Goal: Task Accomplishment & Management: Manage account settings

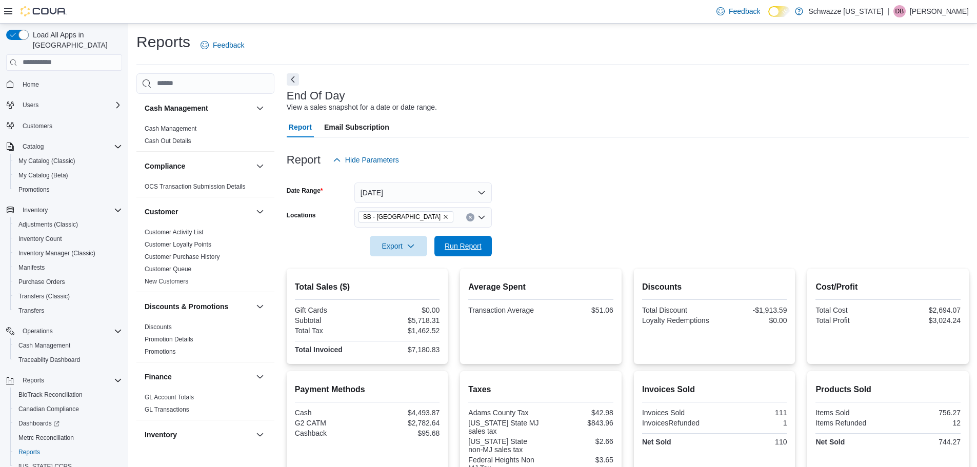
click at [473, 241] on span "Run Report" at bounding box center [462, 246] width 37 height 10
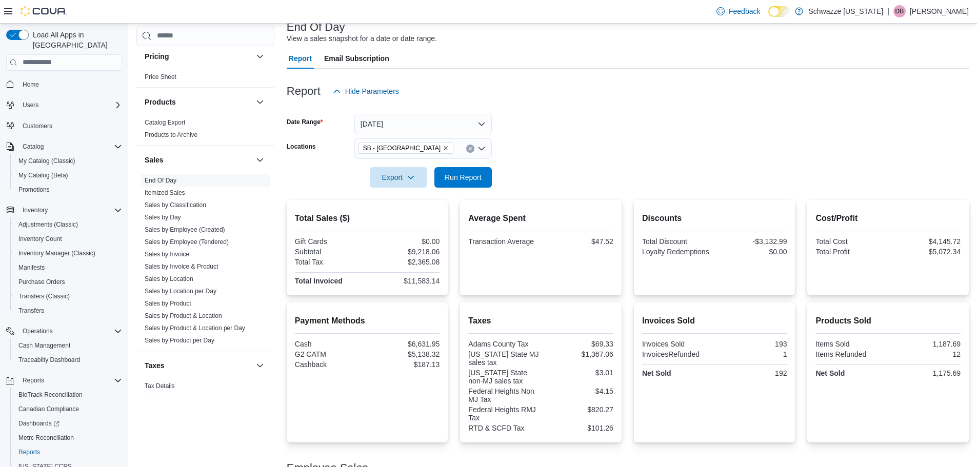
scroll to position [51, 0]
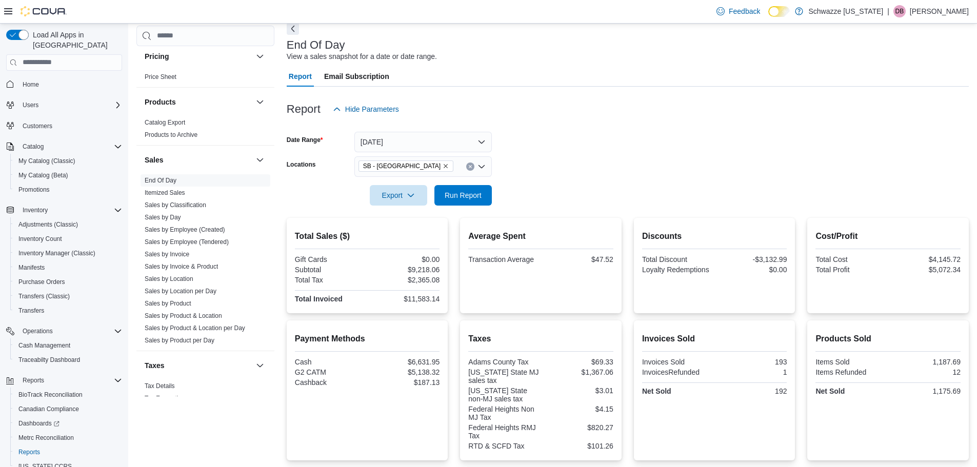
click at [528, 169] on form "Date Range [DATE] Locations SB - [GEOGRAPHIC_DATA] Export Run Report" at bounding box center [628, 162] width 682 height 86
click at [37, 341] on span "Cash Management" at bounding box center [44, 345] width 52 height 8
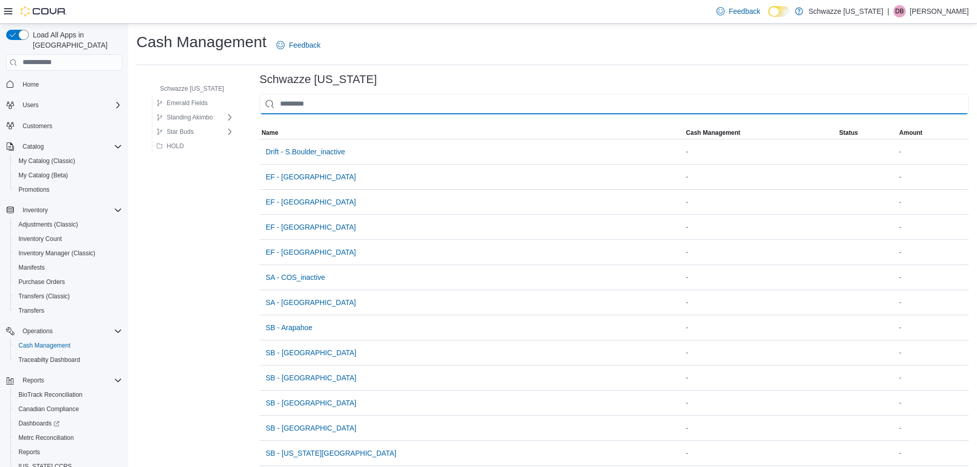
click at [311, 103] on input "This is a search bar. As you type, the results lower in the page will automatic…" at bounding box center [613, 104] width 709 height 21
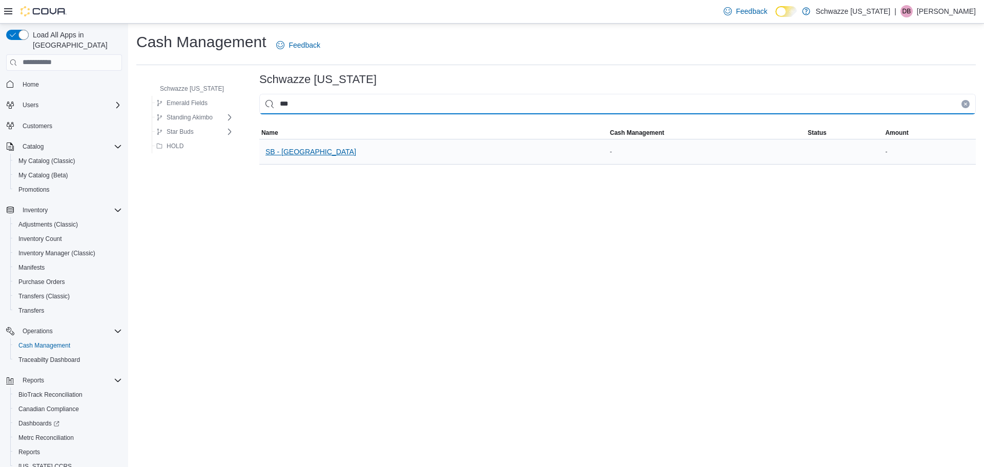
type input "***"
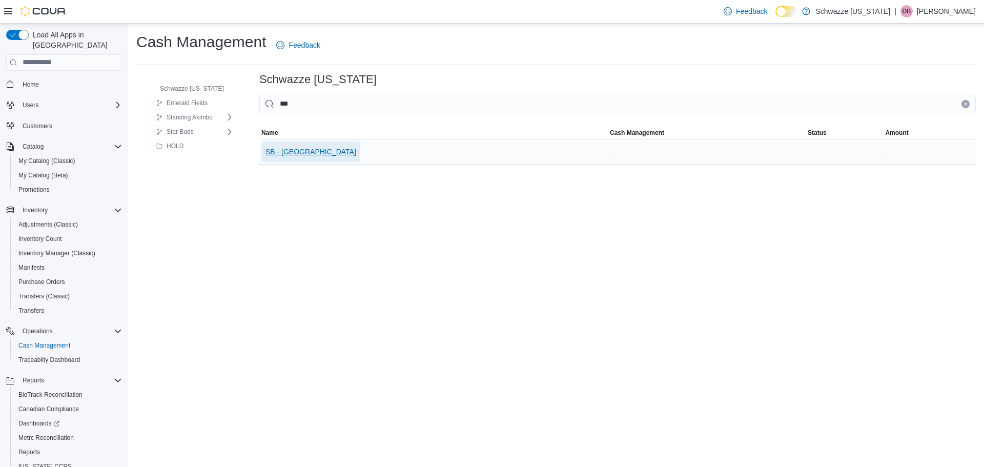
click at [287, 159] on span "SB - [GEOGRAPHIC_DATA]" at bounding box center [311, 151] width 91 height 21
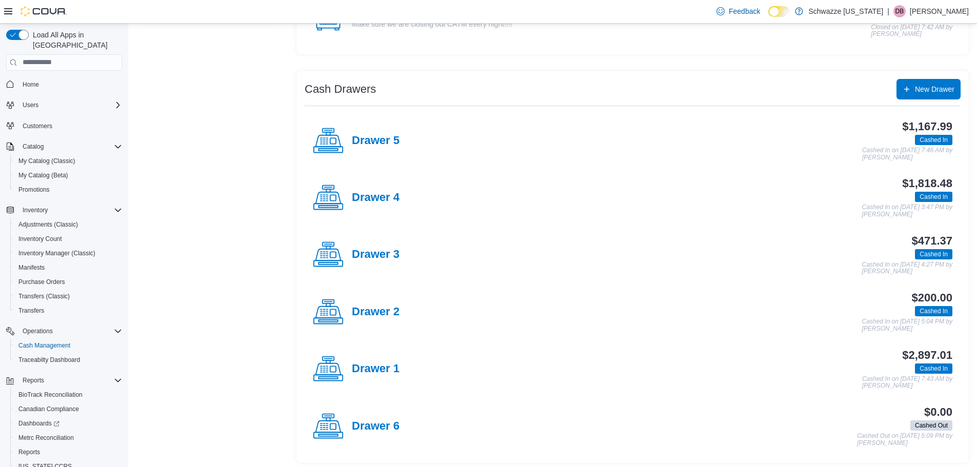
scroll to position [156, 0]
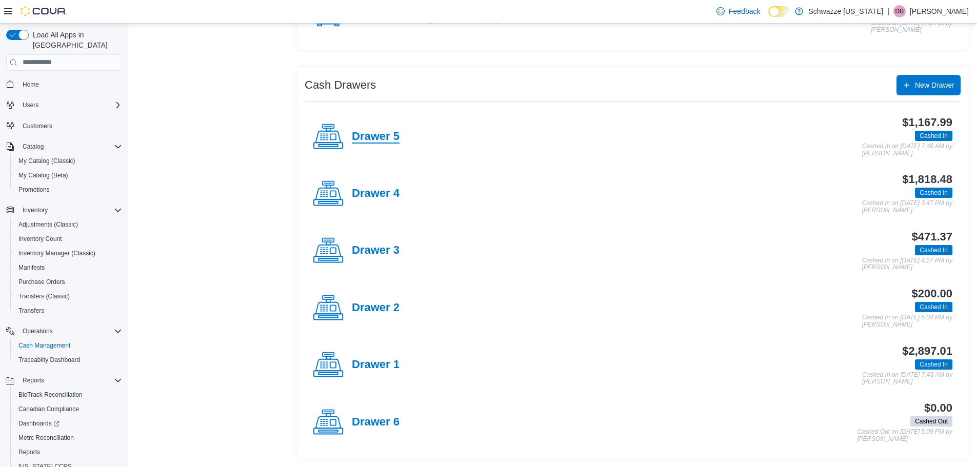
click at [379, 134] on h4 "Drawer 5" at bounding box center [376, 136] width 48 height 13
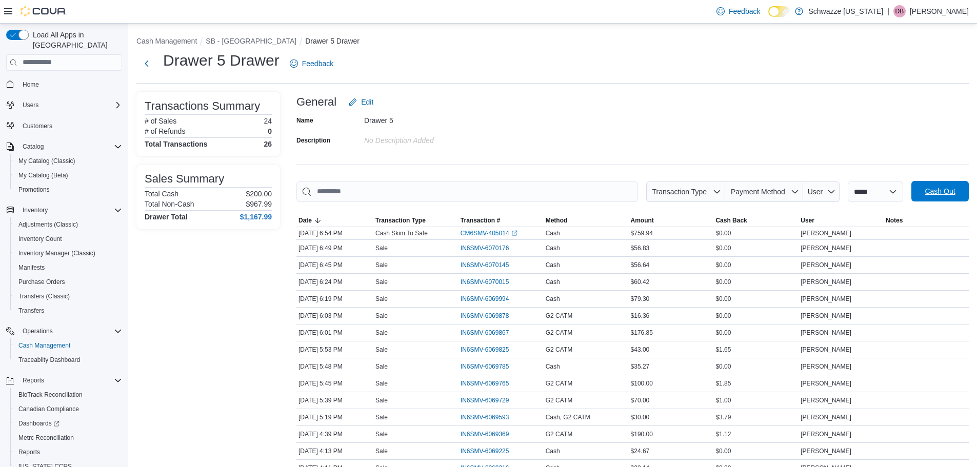
click at [935, 184] on span "Cash Out" at bounding box center [939, 191] width 45 height 21
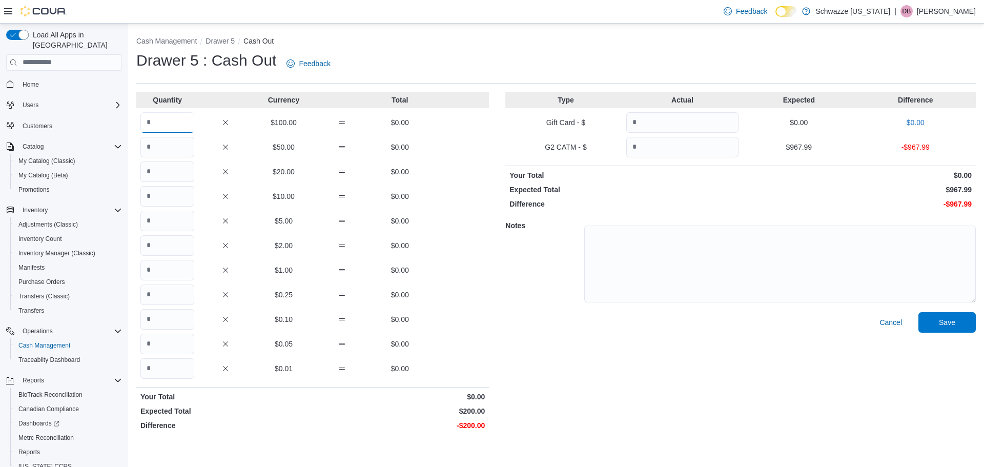
click at [167, 123] on input "Quantity" at bounding box center [167, 122] width 54 height 21
type input "*"
click at [543, 267] on div "Notes" at bounding box center [740, 262] width 471 height 99
click at [676, 147] on input "Quantity" at bounding box center [682, 147] width 112 height 21
type input "******"
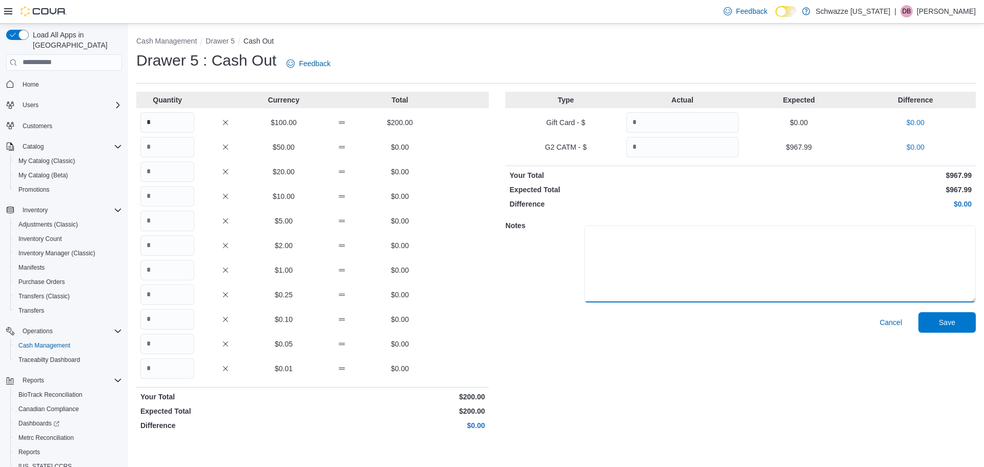
click at [722, 260] on textarea at bounding box center [780, 264] width 392 height 77
click at [608, 235] on textarea "**********" at bounding box center [780, 264] width 392 height 77
type textarea "*********"
click at [939, 316] on span "Save" at bounding box center [947, 322] width 45 height 21
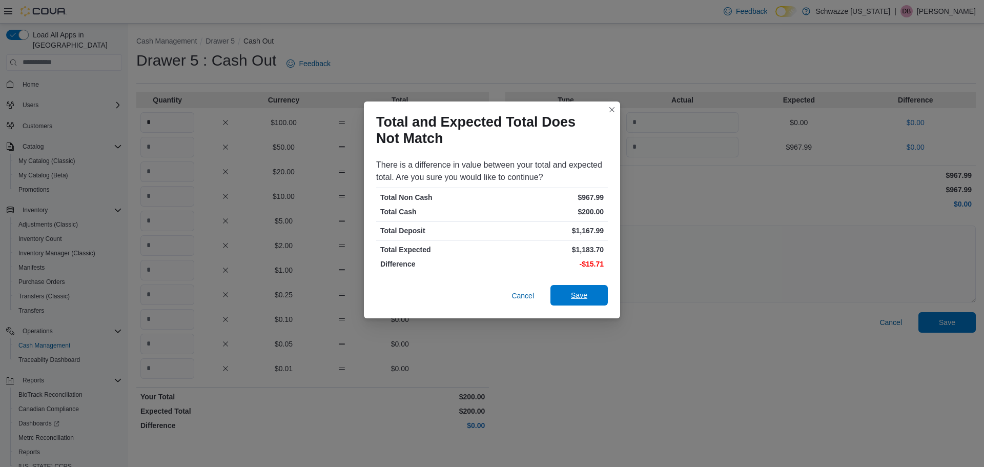
click at [582, 287] on span "Save" at bounding box center [579, 295] width 45 height 21
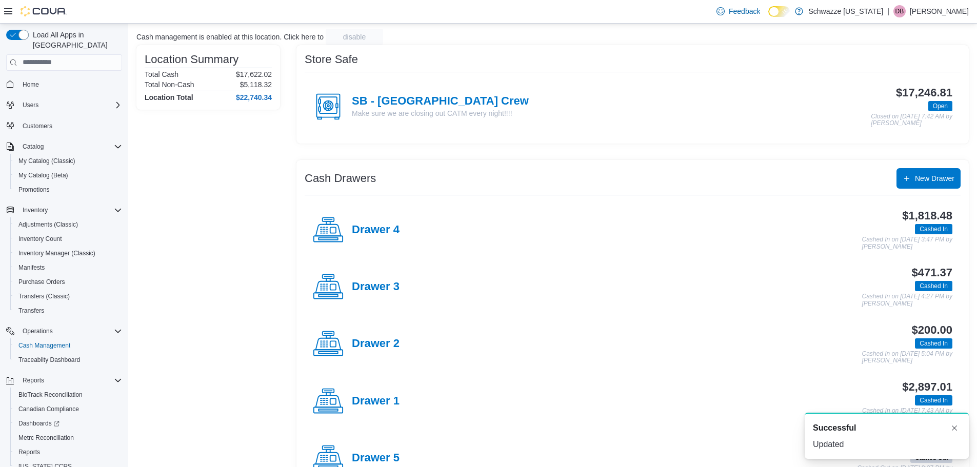
scroll to position [156, 0]
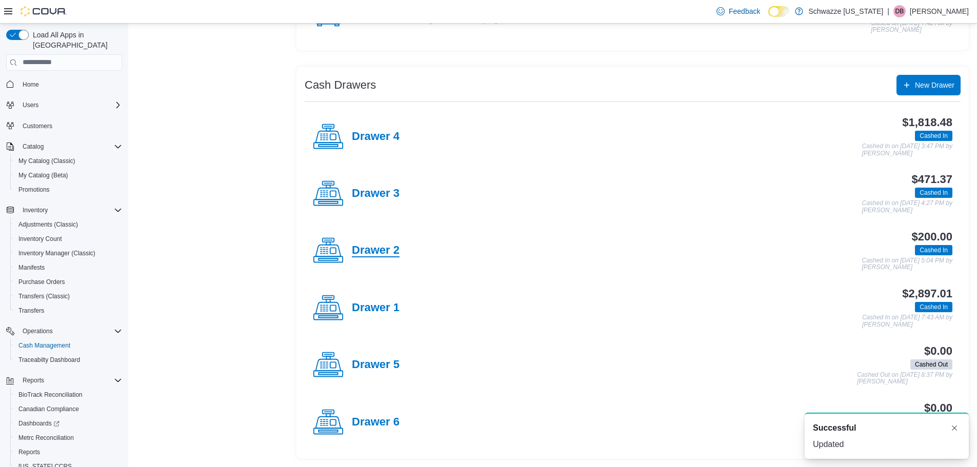
click at [385, 255] on h4 "Drawer 2" at bounding box center [376, 250] width 48 height 13
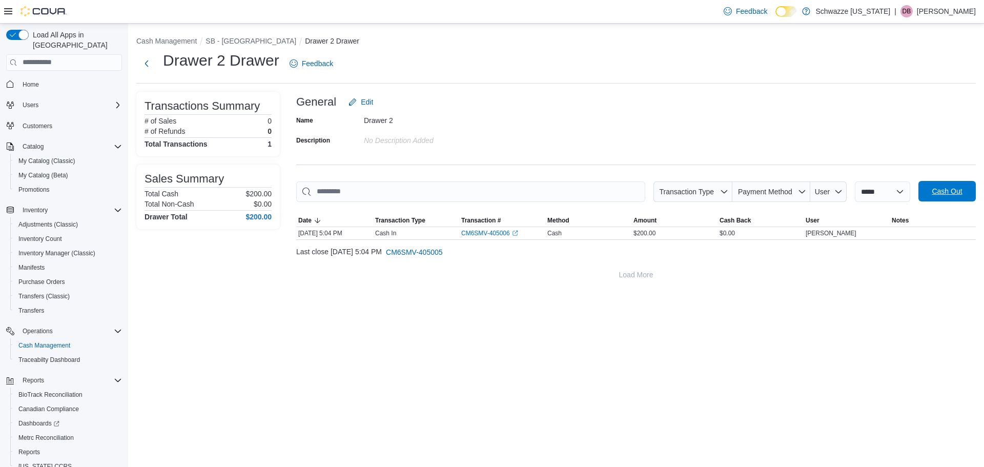
click at [938, 184] on span "Cash Out" at bounding box center [947, 191] width 45 height 21
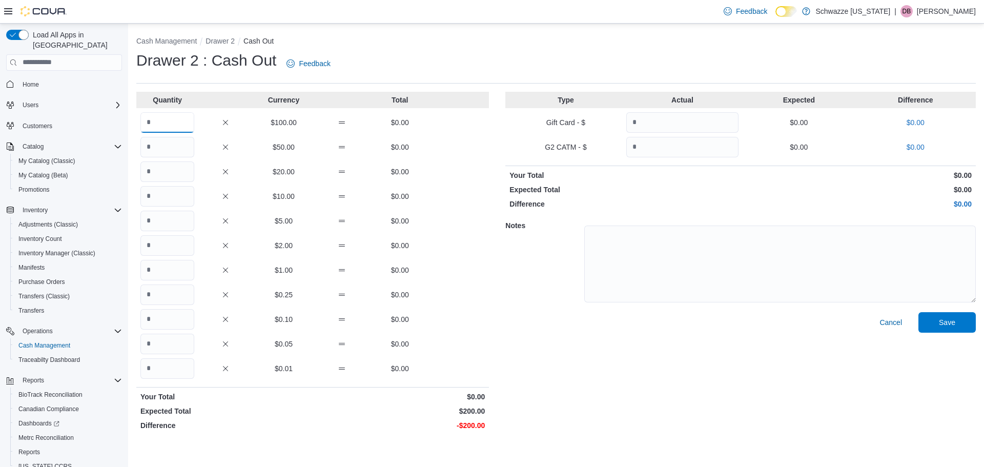
click at [167, 113] on input "Quantity" at bounding box center [167, 122] width 54 height 21
type input "*"
click at [943, 329] on span "Save" at bounding box center [947, 322] width 45 height 21
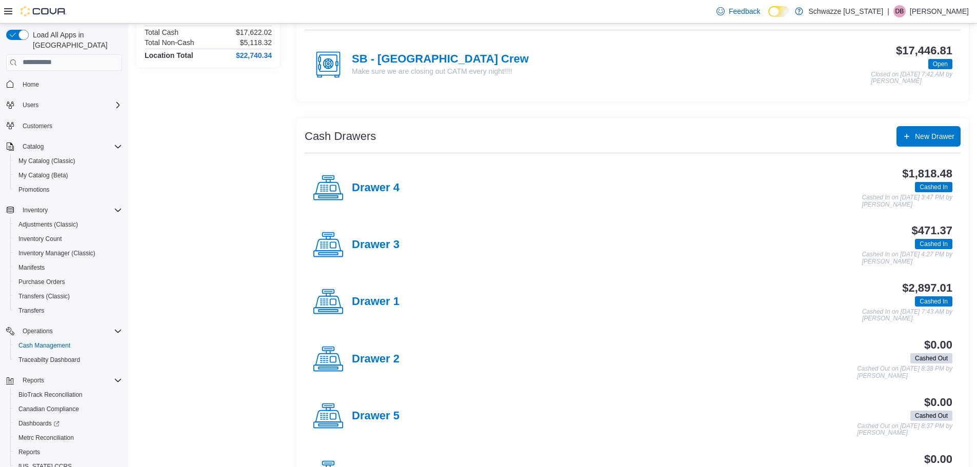
scroll to position [54, 0]
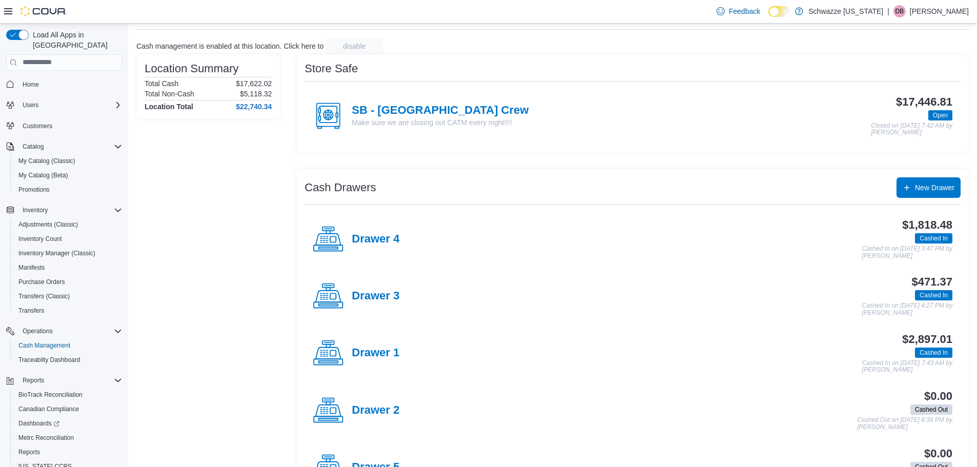
click at [938, 15] on p "[PERSON_NAME]" at bounding box center [938, 11] width 59 height 12
click at [907, 94] on button "Sign Out" at bounding box center [917, 100] width 94 height 16
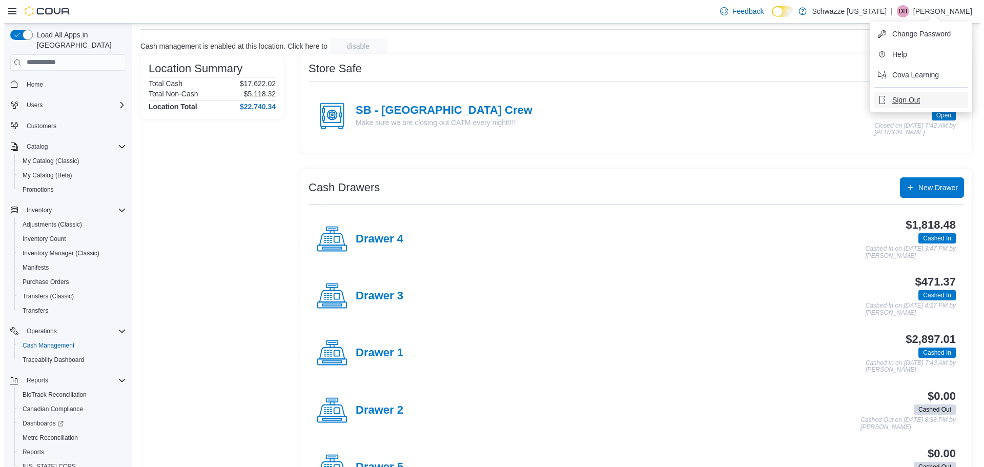
scroll to position [0, 0]
